Goal: Task Accomplishment & Management: Use online tool/utility

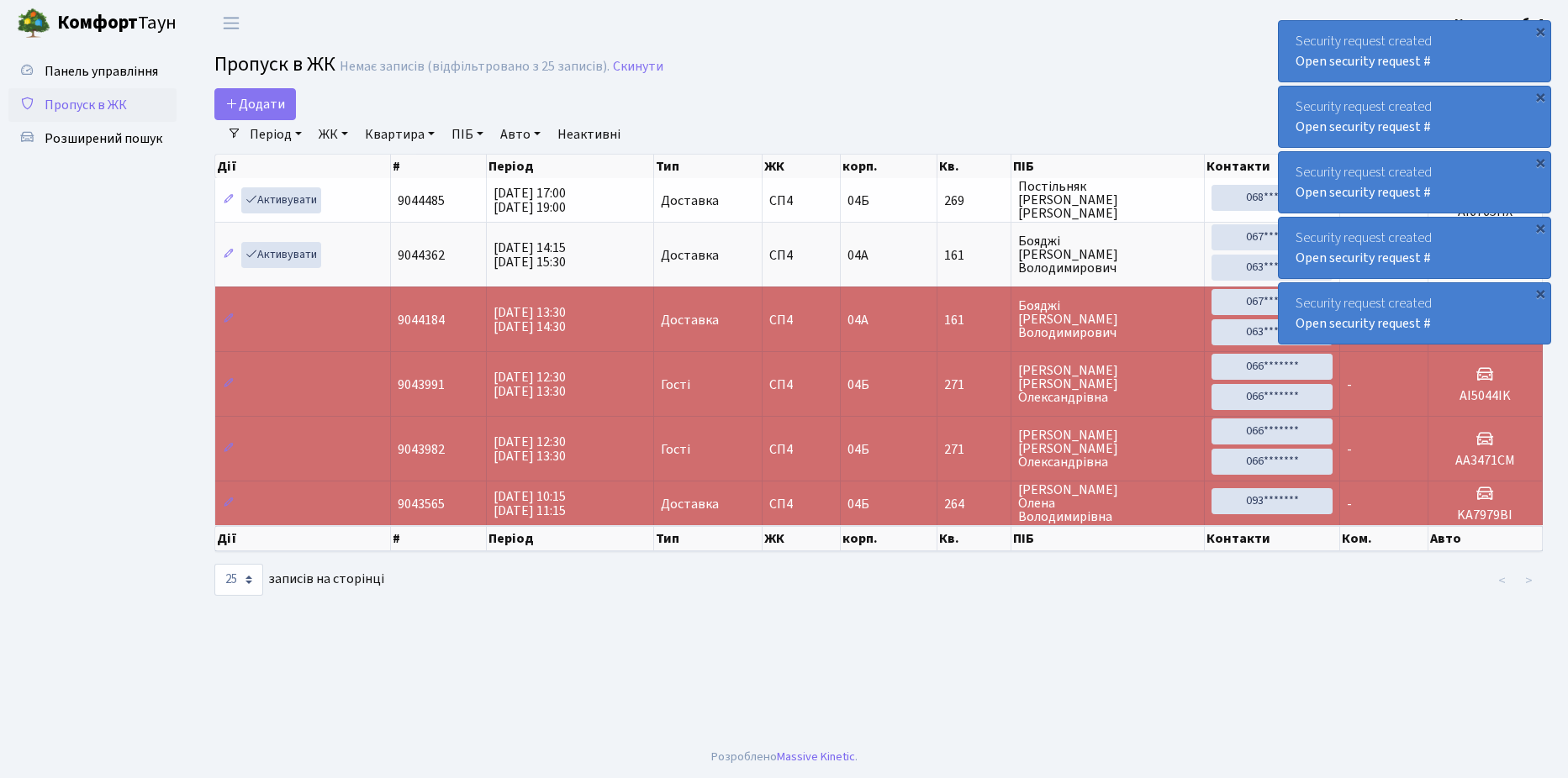
select select "25"
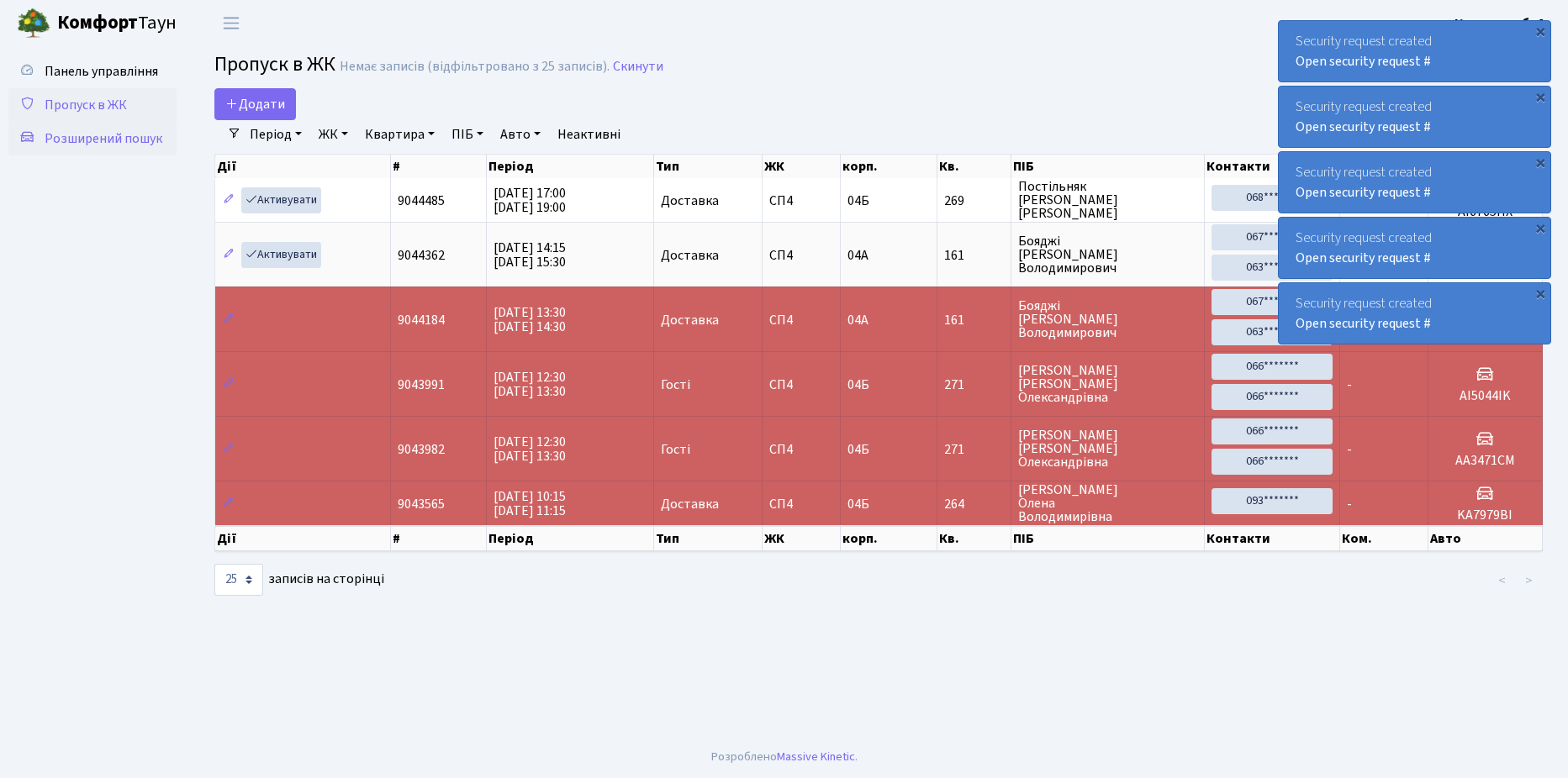
click at [86, 140] on span "Розширений пошук" at bounding box center [103, 138] width 117 height 18
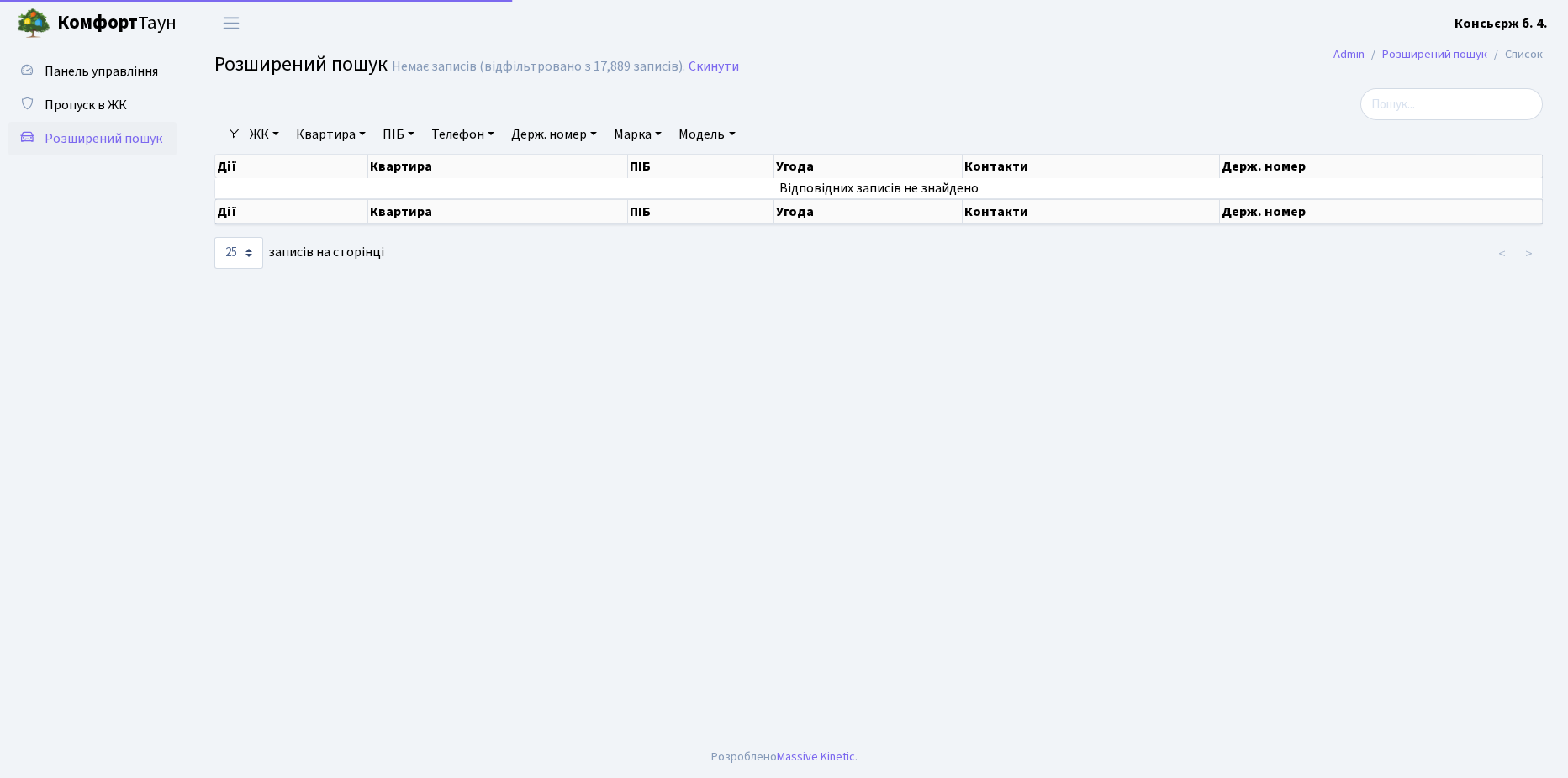
select select "25"
click at [88, 104] on span "Пропуск в ЖК" at bounding box center [86, 105] width 83 height 18
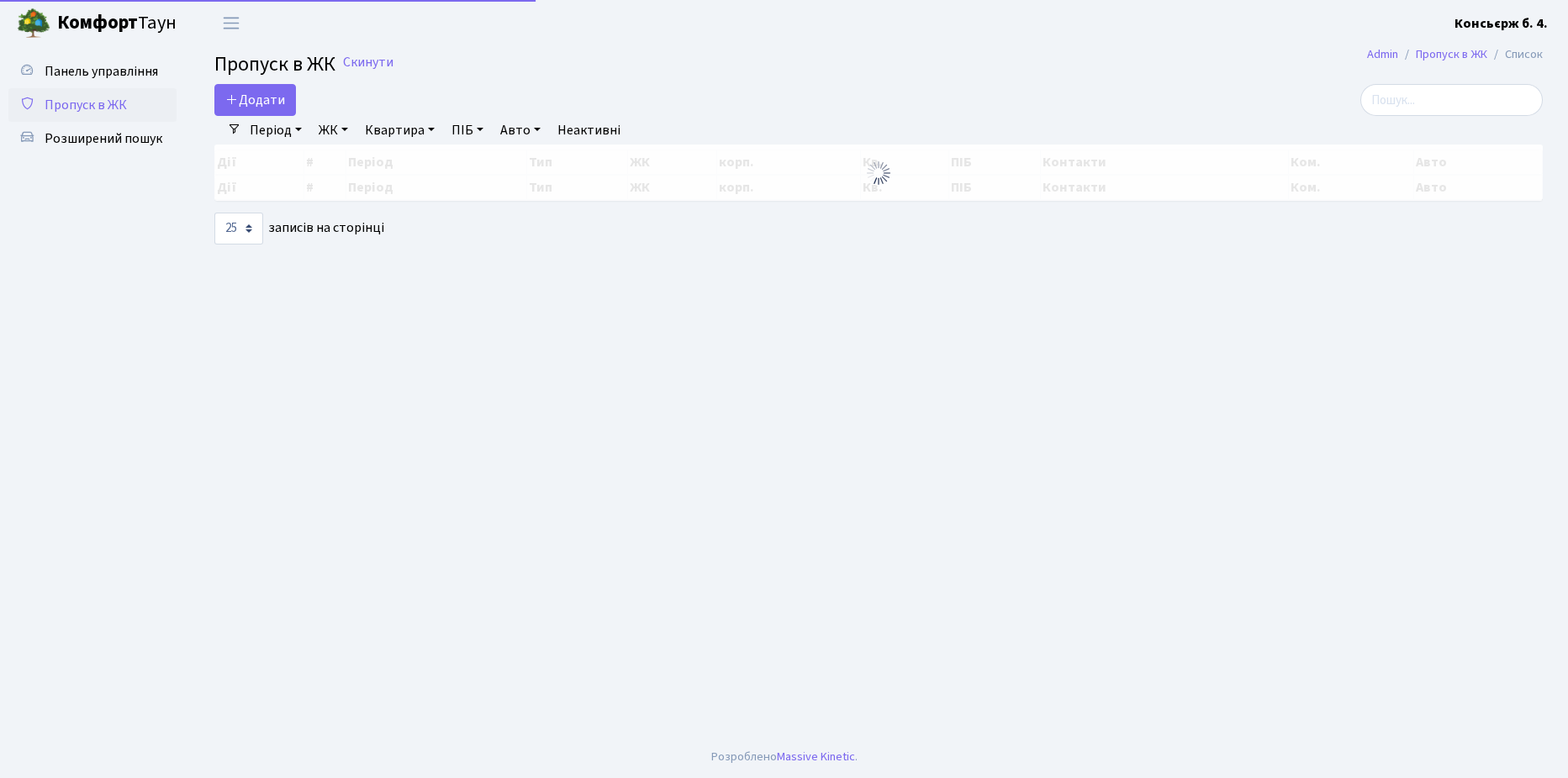
select select "25"
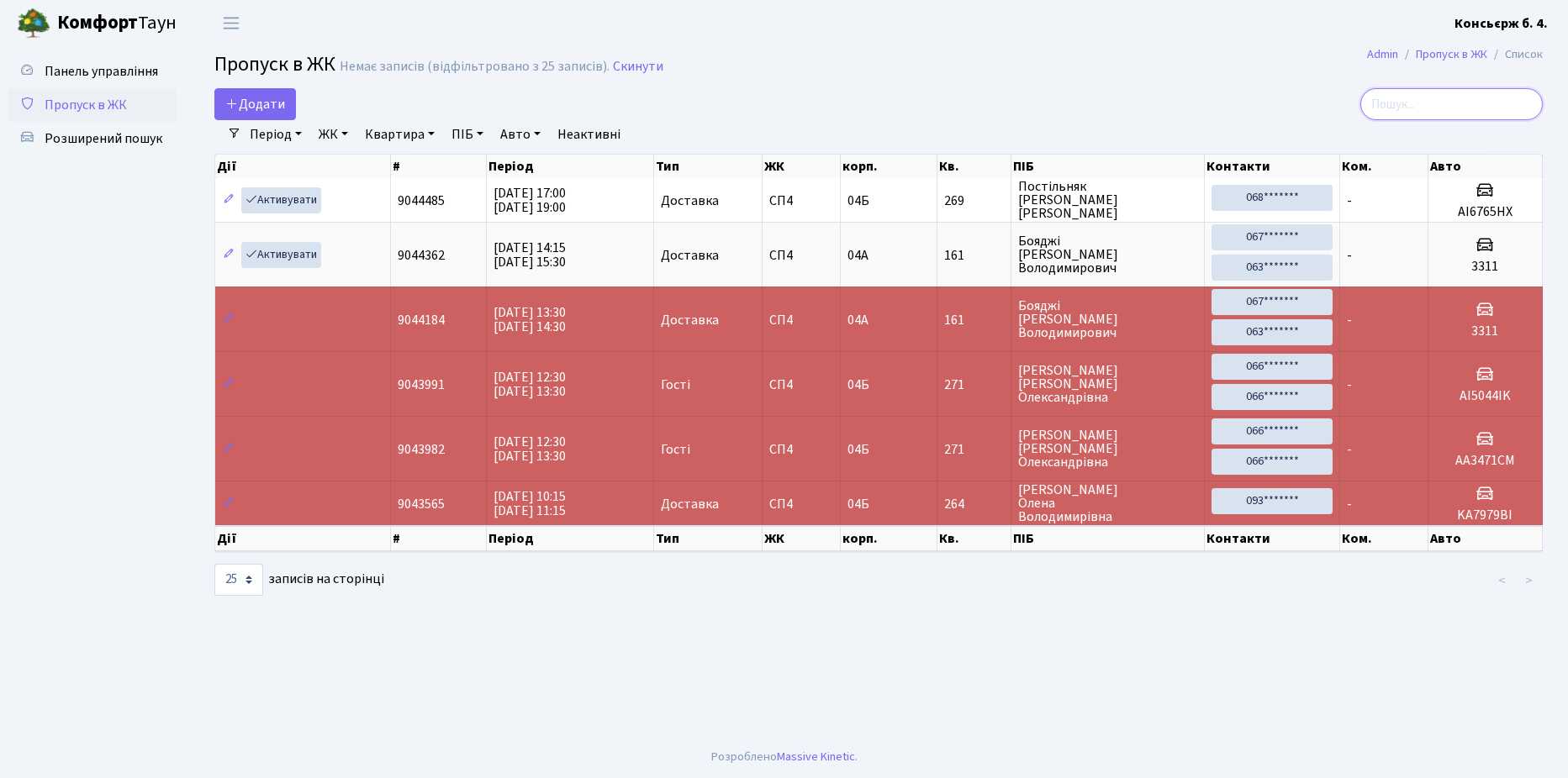
click at [1435, 109] on input "search" at bounding box center [1452, 104] width 183 height 32
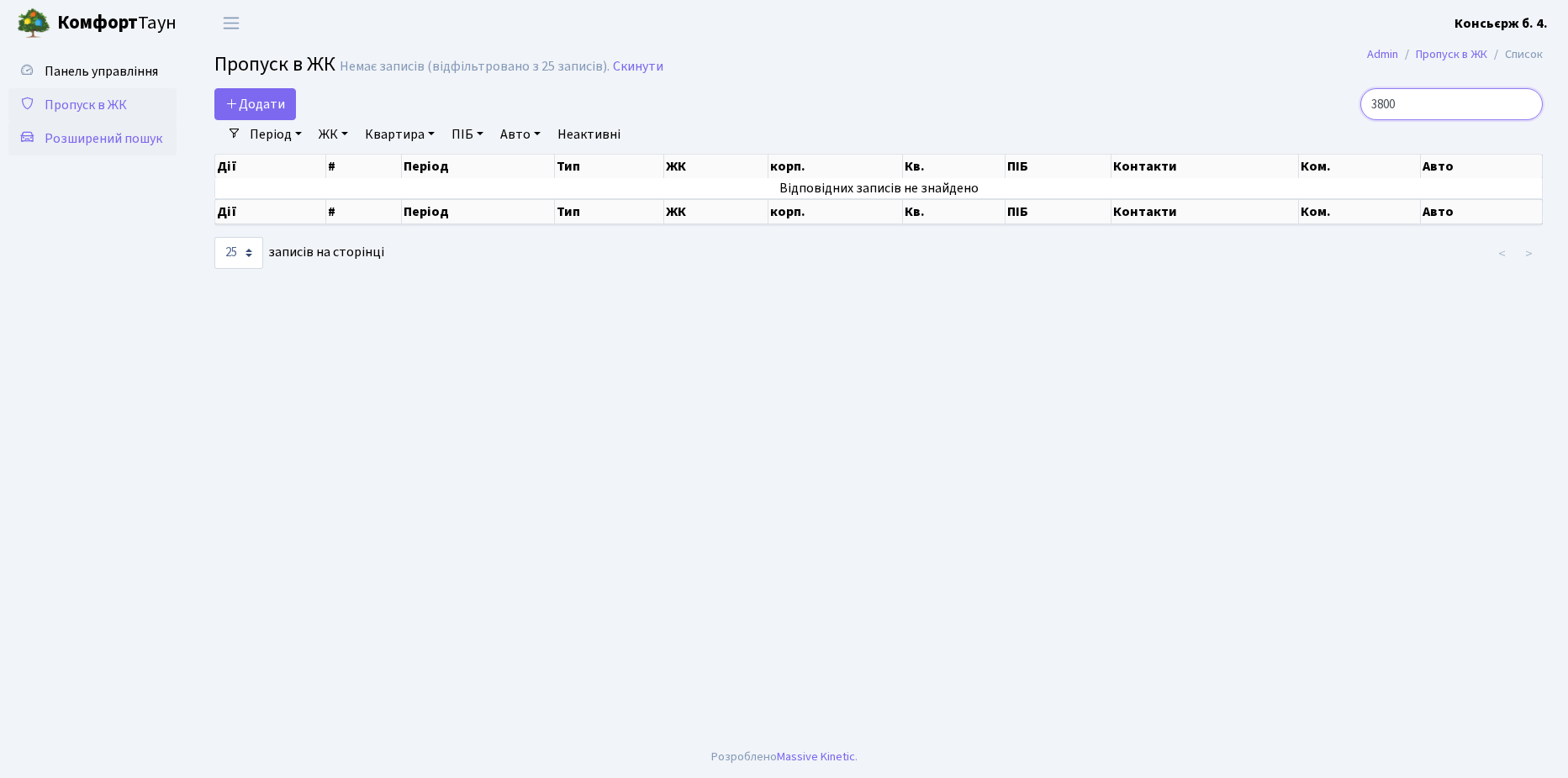
type input "3800"
click at [130, 141] on span "Розширений пошук" at bounding box center [103, 138] width 117 height 18
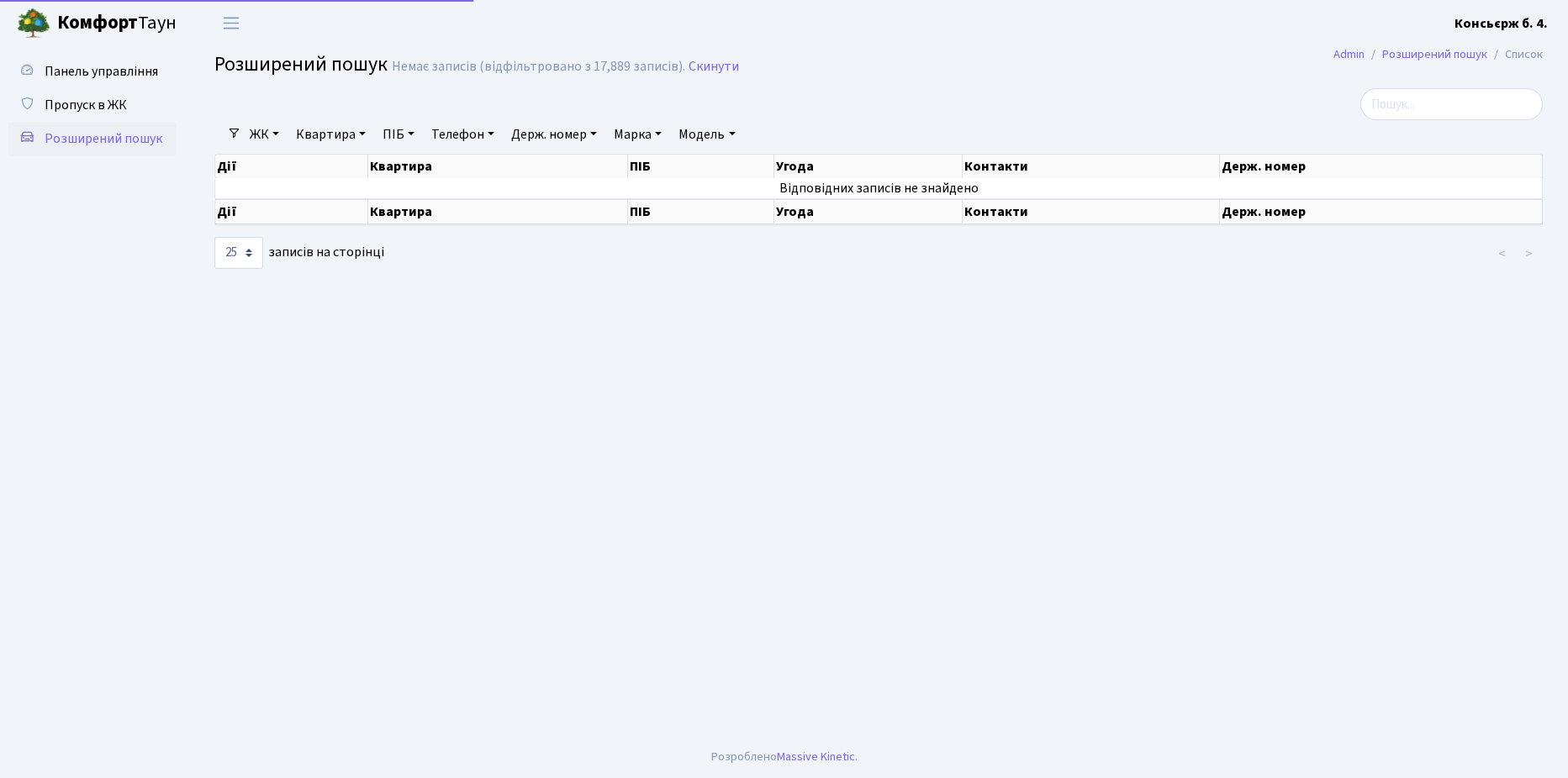
select select "25"
click at [1439, 96] on input "search" at bounding box center [1452, 104] width 183 height 32
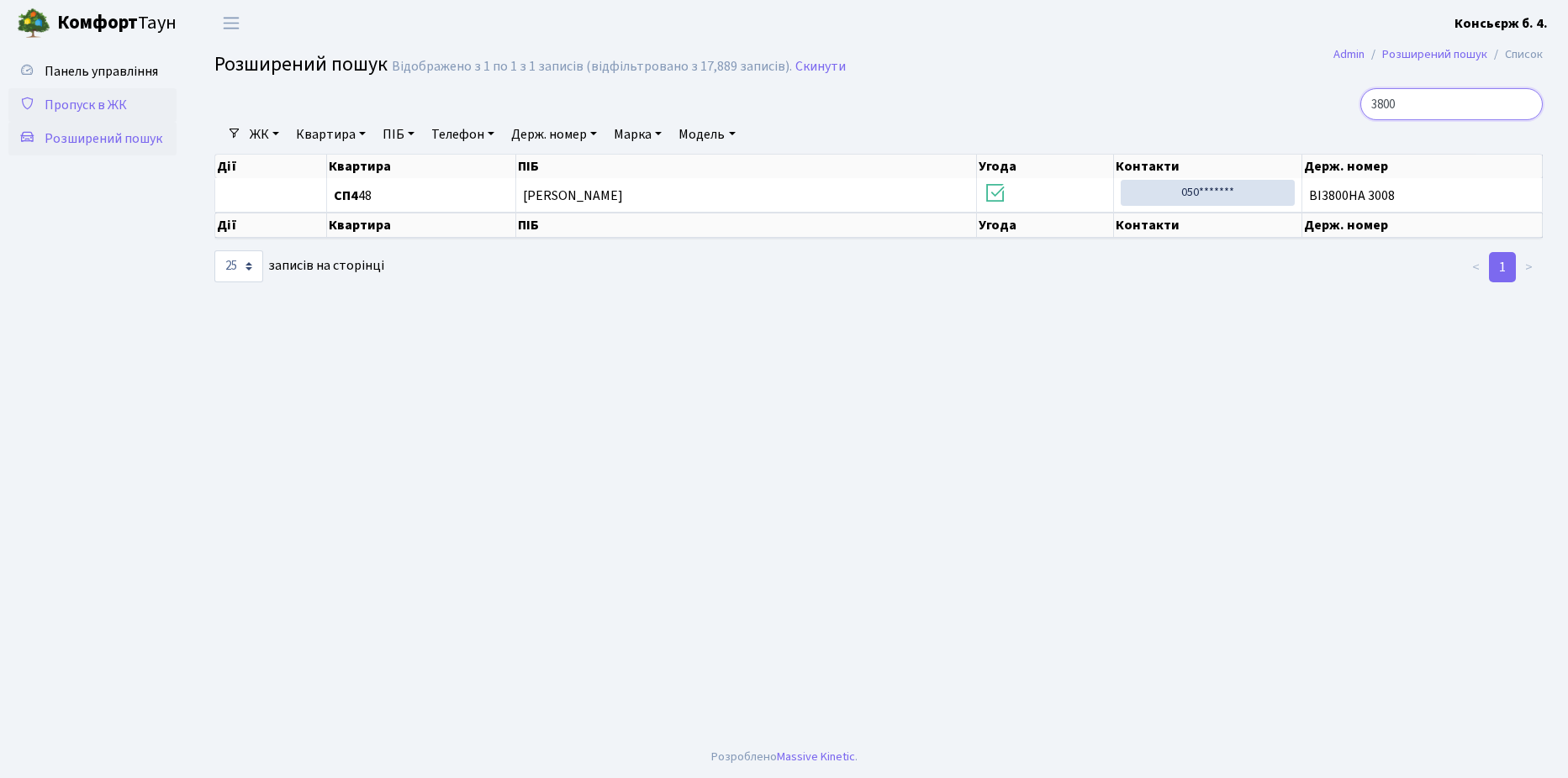
type input "3800"
click at [98, 98] on span "Пропуск в ЖК" at bounding box center [86, 105] width 83 height 18
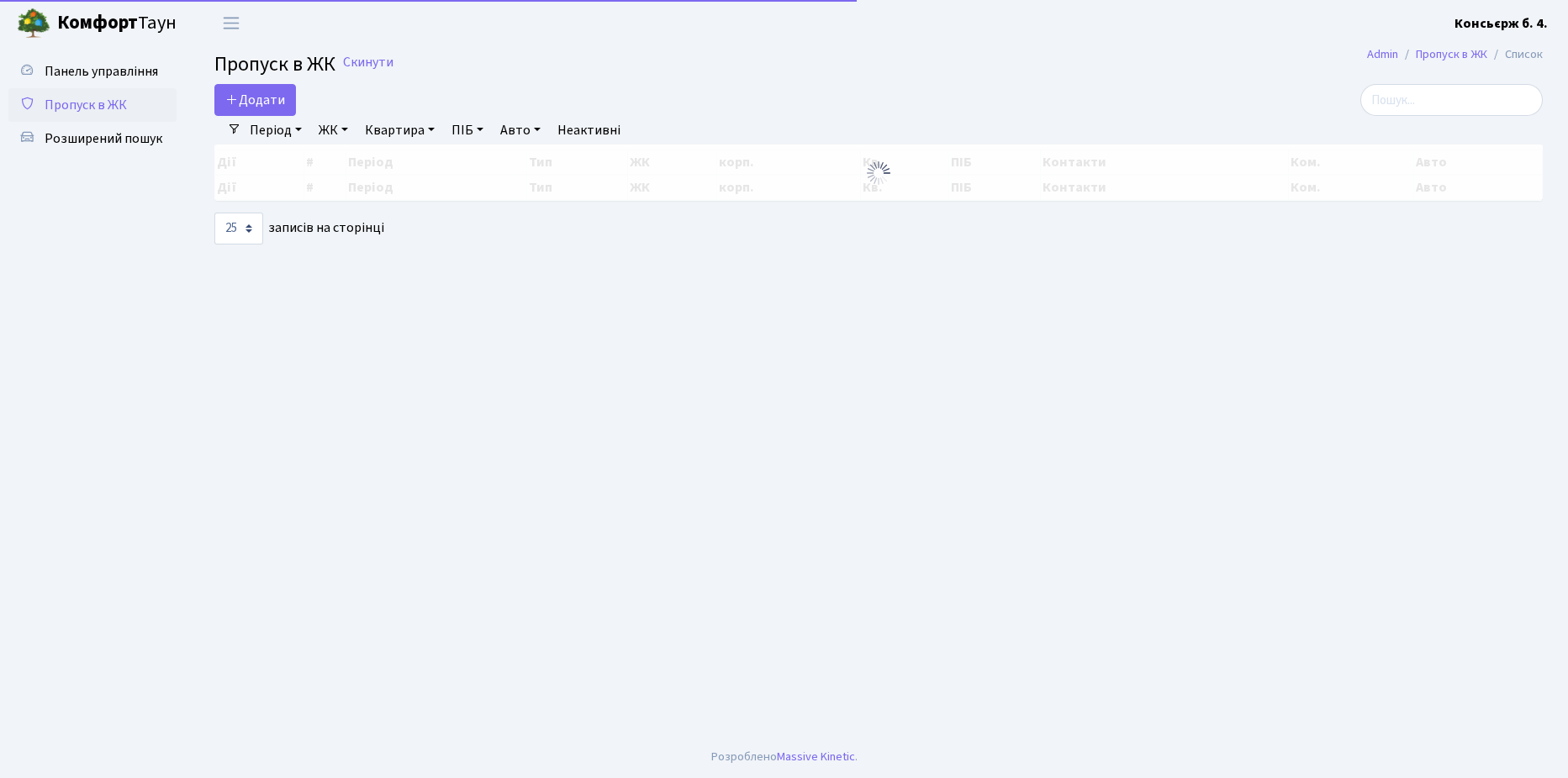
select select "25"
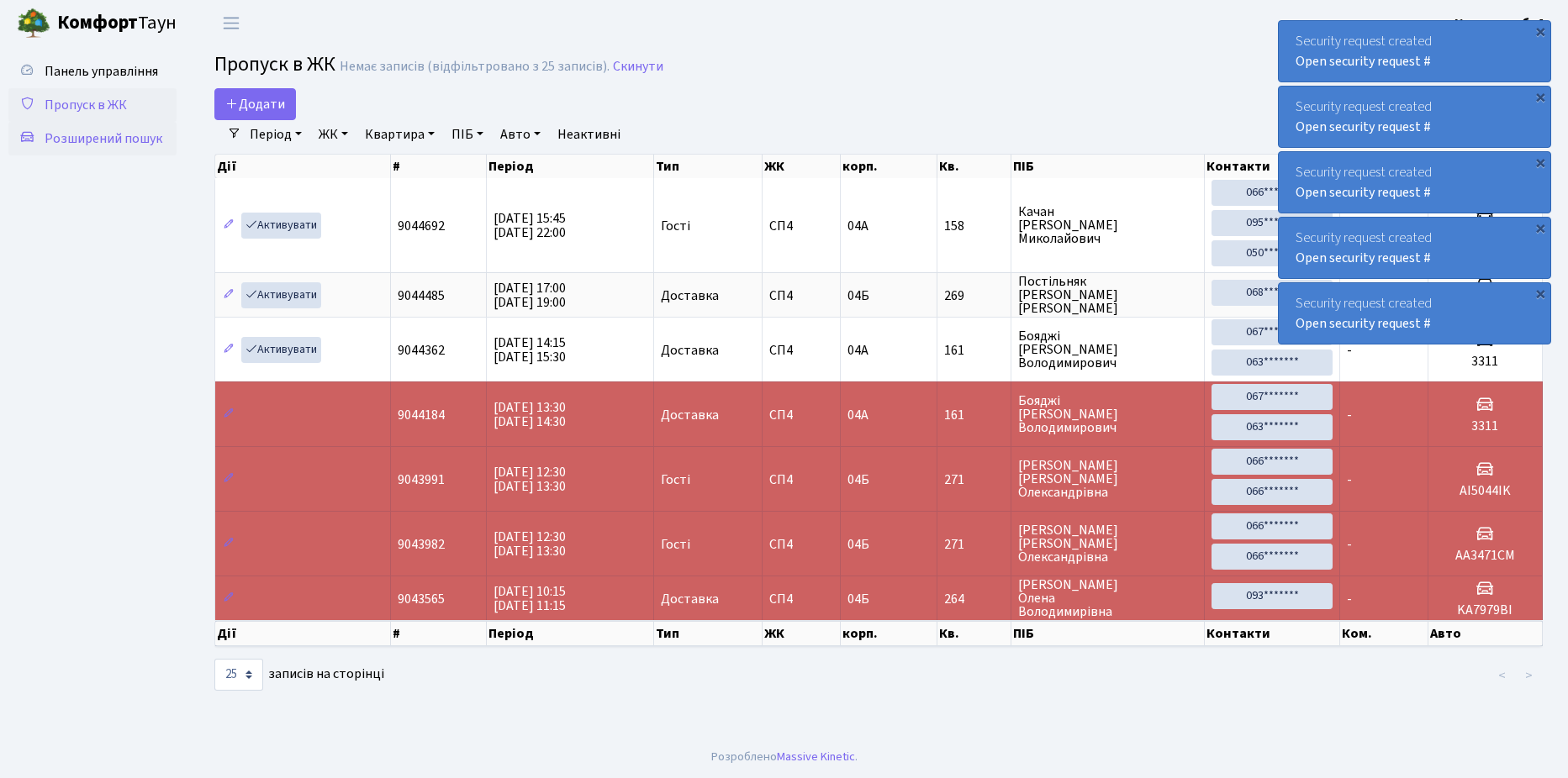
click at [96, 138] on span "Розширений пошук" at bounding box center [103, 138] width 117 height 18
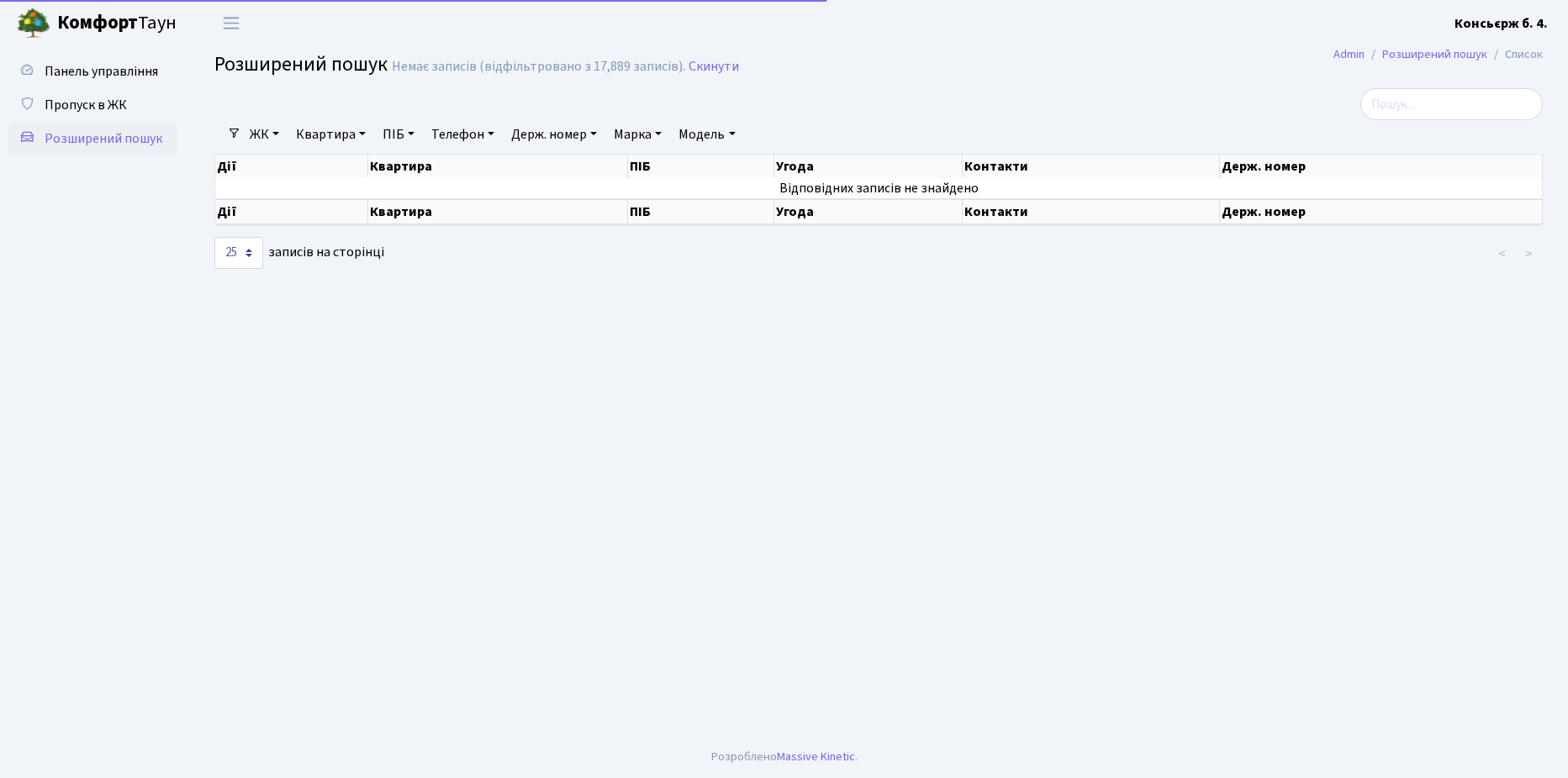
select select "25"
click at [93, 104] on span "Пропуск в ЖК" at bounding box center [86, 105] width 83 height 18
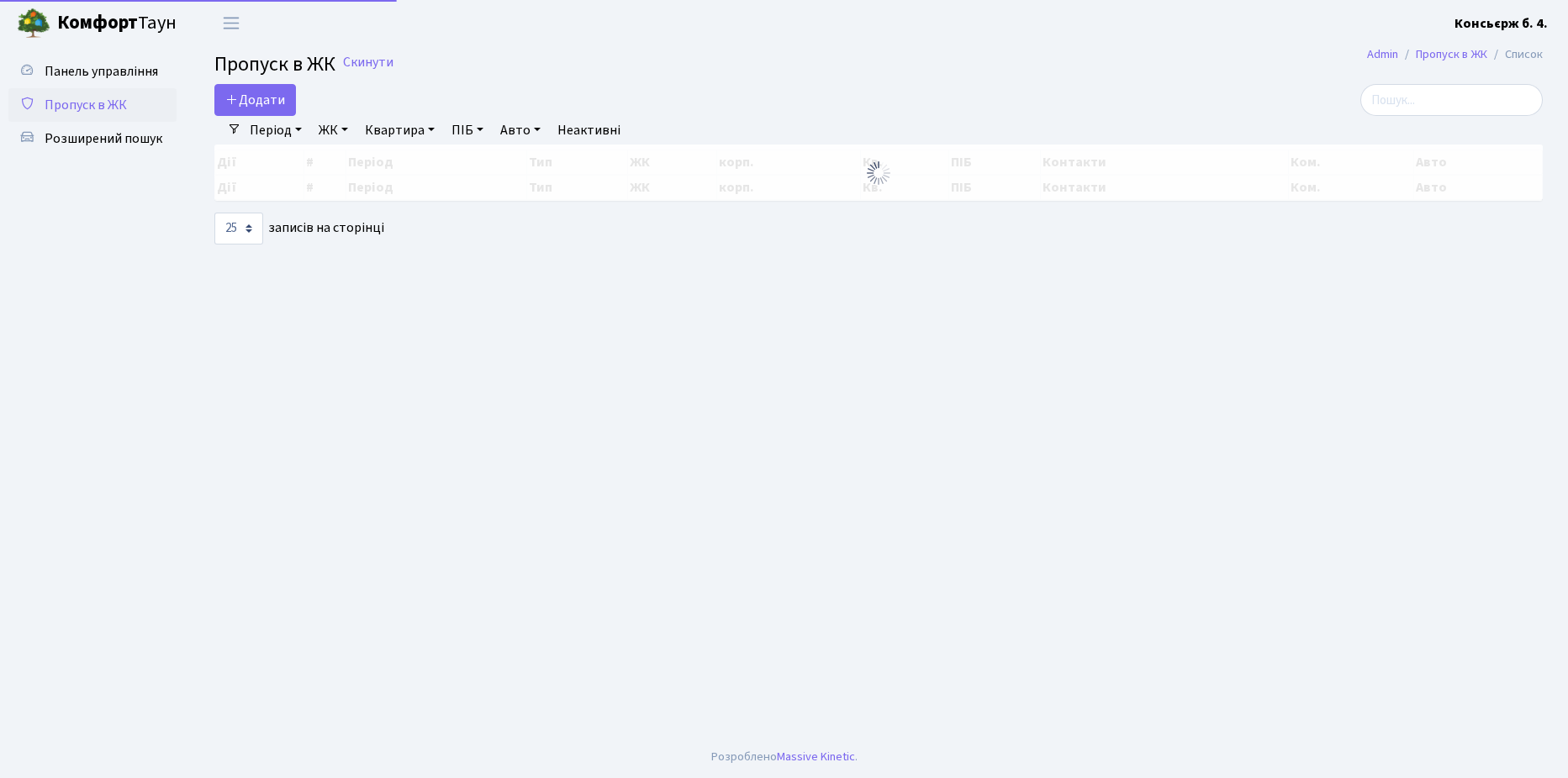
select select "25"
